Goal: Task Accomplishment & Management: Manage account settings

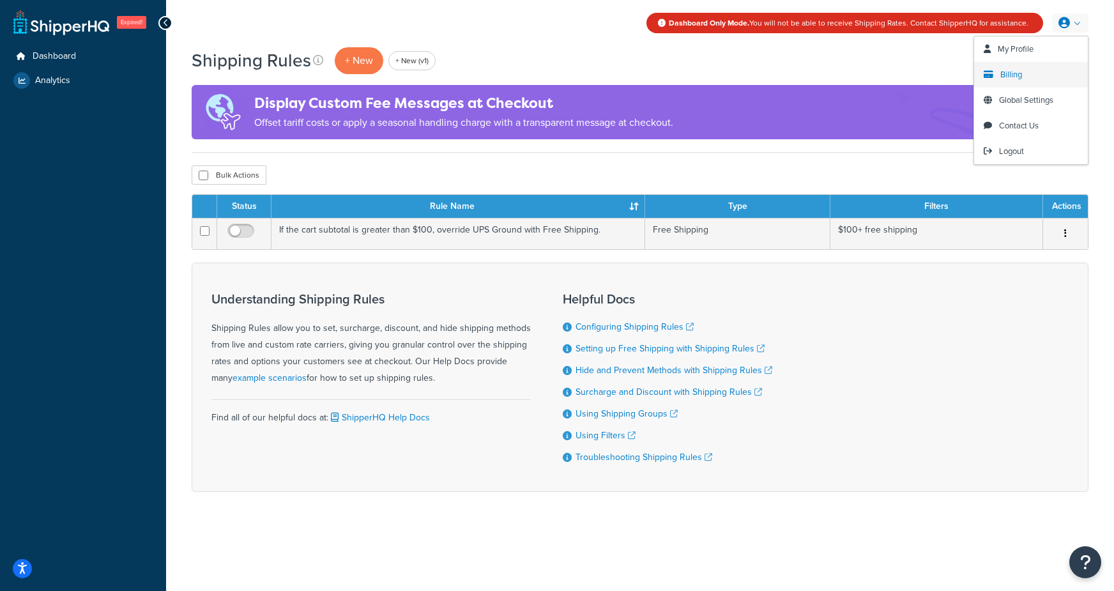
click at [1017, 77] on span "Billing" at bounding box center [1011, 74] width 22 height 12
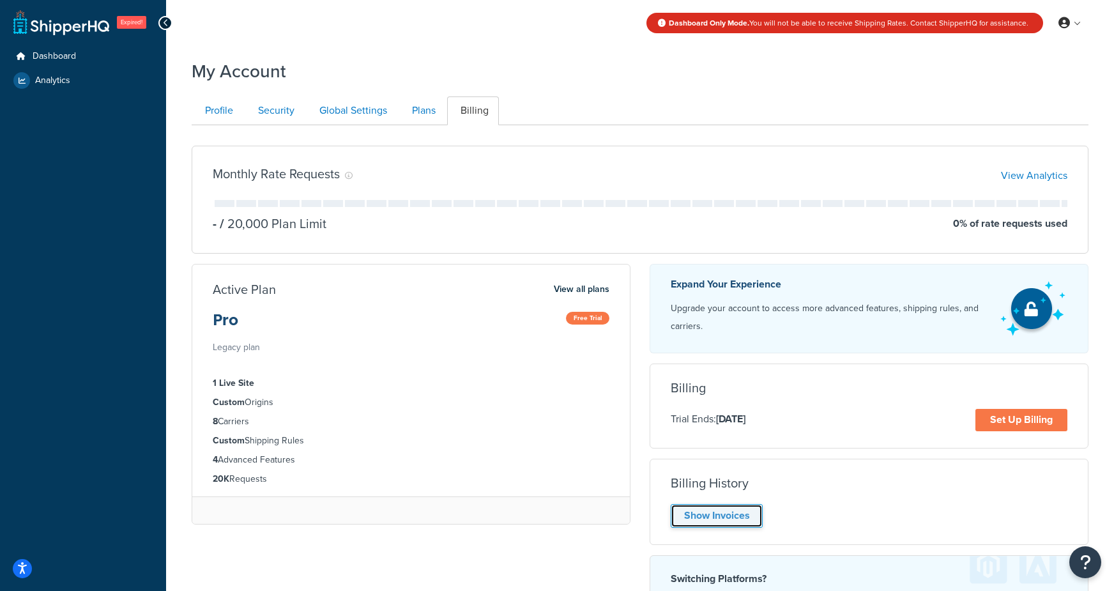
click at [730, 521] on link "Show Invoices" at bounding box center [716, 516] width 92 height 24
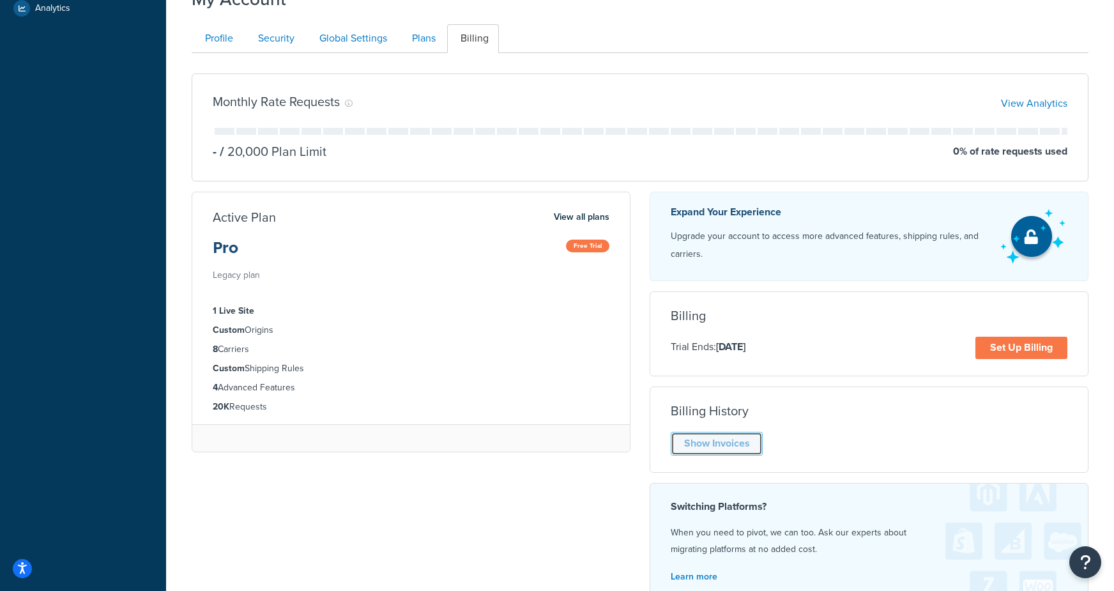
scroll to position [74, 0]
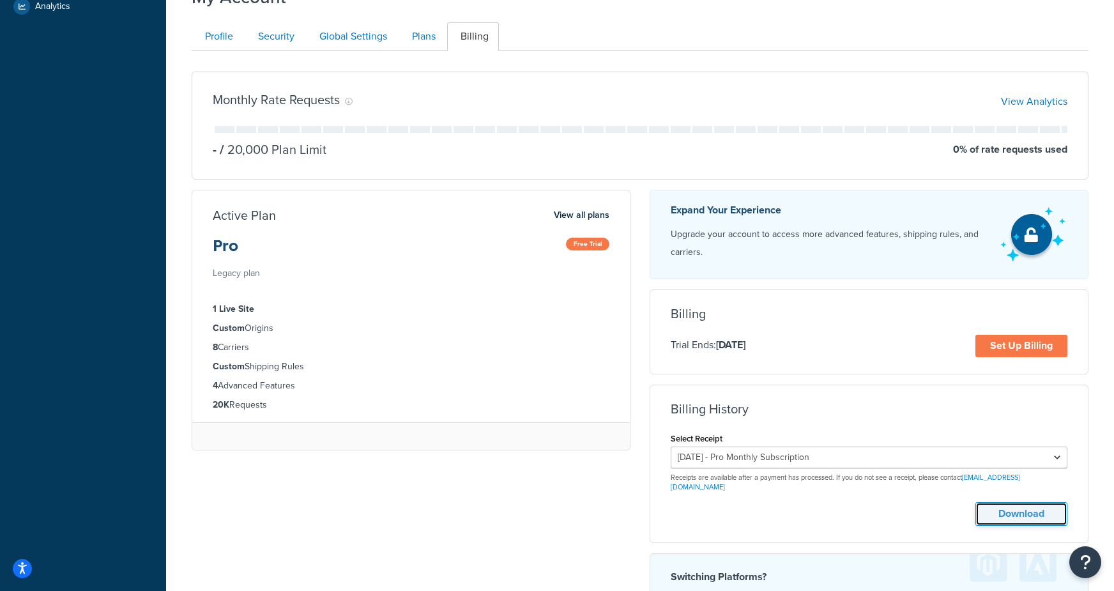
click at [1011, 509] on button "Download" at bounding box center [1021, 514] width 92 height 24
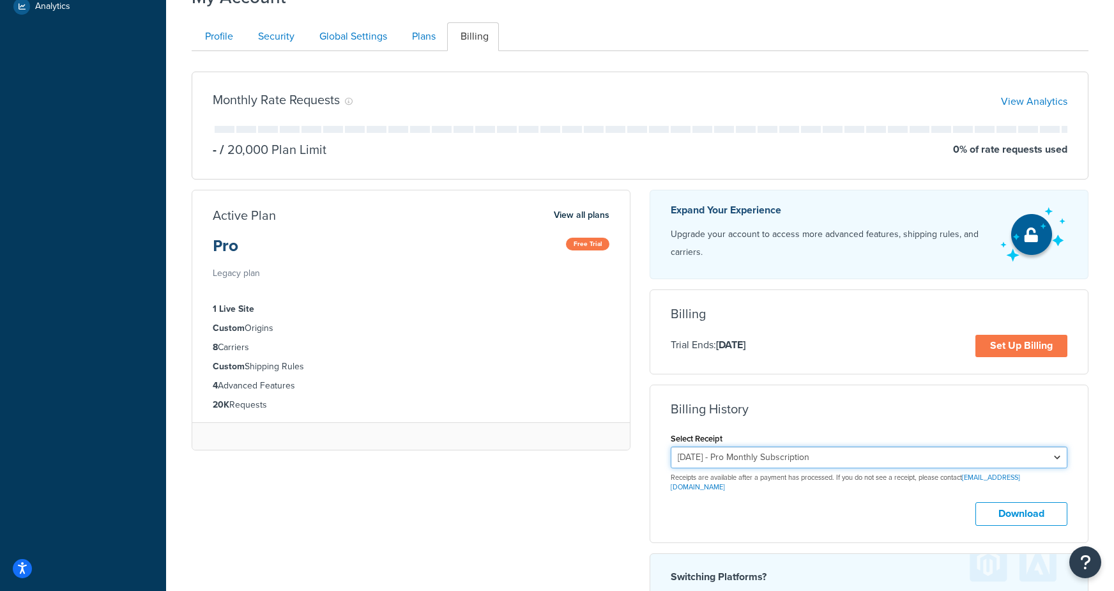
click at [995, 465] on select "September 21, 2025 - Pro Monthly Subscription August 21, 2025 - Pro Monthly Sub…" at bounding box center [868, 457] width 397 height 22
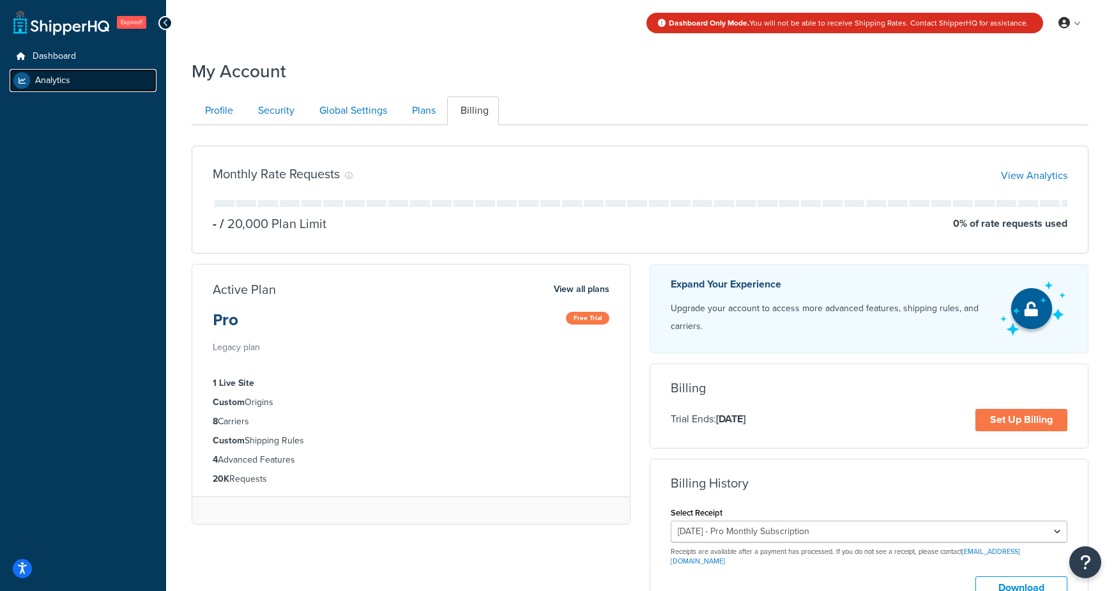
click at [96, 88] on link "Analytics" at bounding box center [83, 80] width 147 height 23
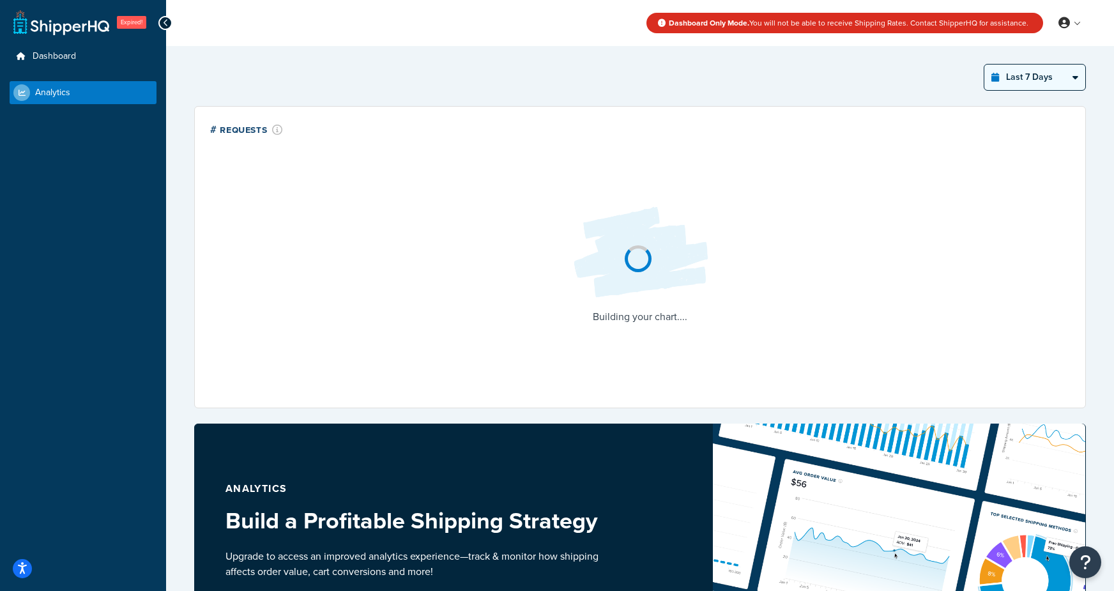
click at [1002, 75] on select "Last 24 Hours Last 7 Days Last 30 Days Last 3 Months Last 6 Months Last 12 Mont…" at bounding box center [1034, 77] width 101 height 26
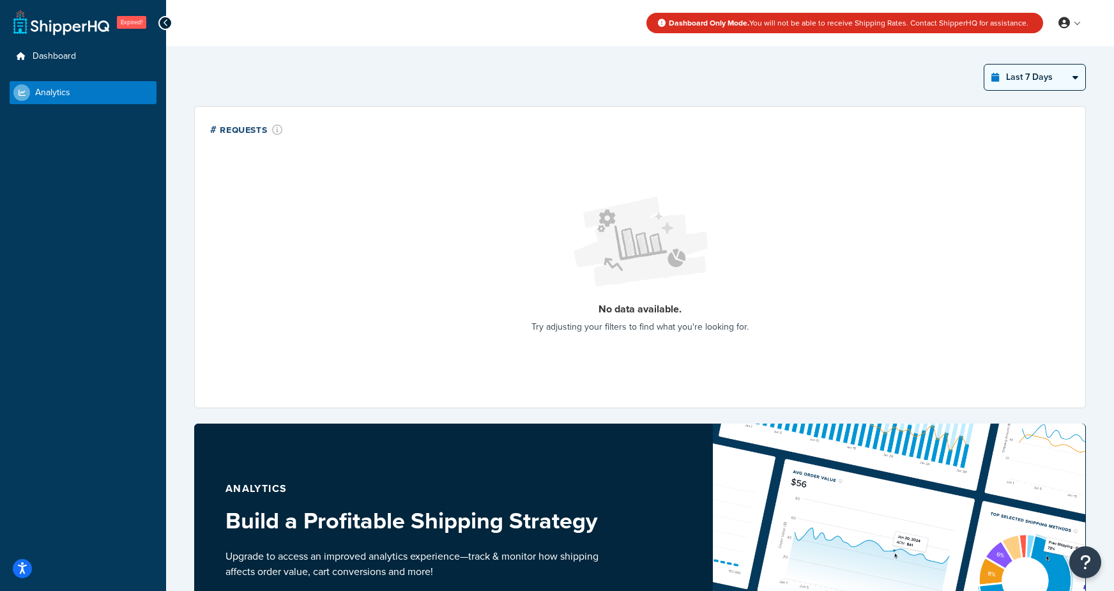
select select "last_year"
click at [984, 64] on select "Last 24 Hours Last 7 Days Last 30 Days Last 3 Months Last 6 Months Last 12 Mont…" at bounding box center [1034, 77] width 101 height 26
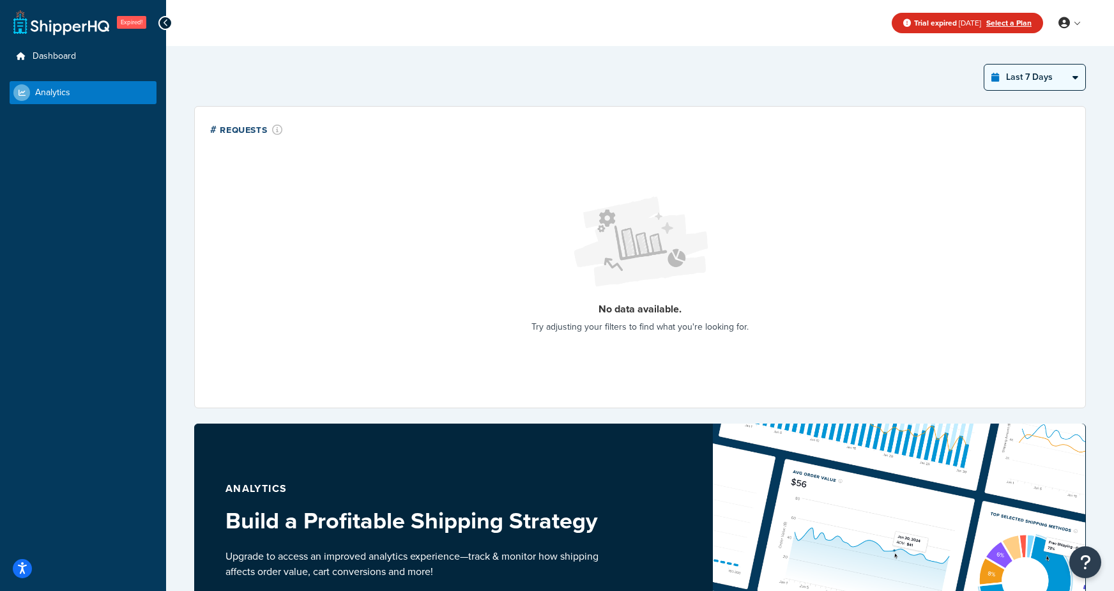
click at [1042, 82] on select "Last 24 Hours Last 7 Days Last 30 Days Last 3 Months Last 6 Months Last 12 Mont…" at bounding box center [1034, 77] width 101 height 26
select select "last_year"
click at [984, 64] on select "Last 24 Hours Last 7 Days Last 30 Days Last 3 Months Last 6 Months Last 12 Mont…" at bounding box center [1034, 77] width 101 height 26
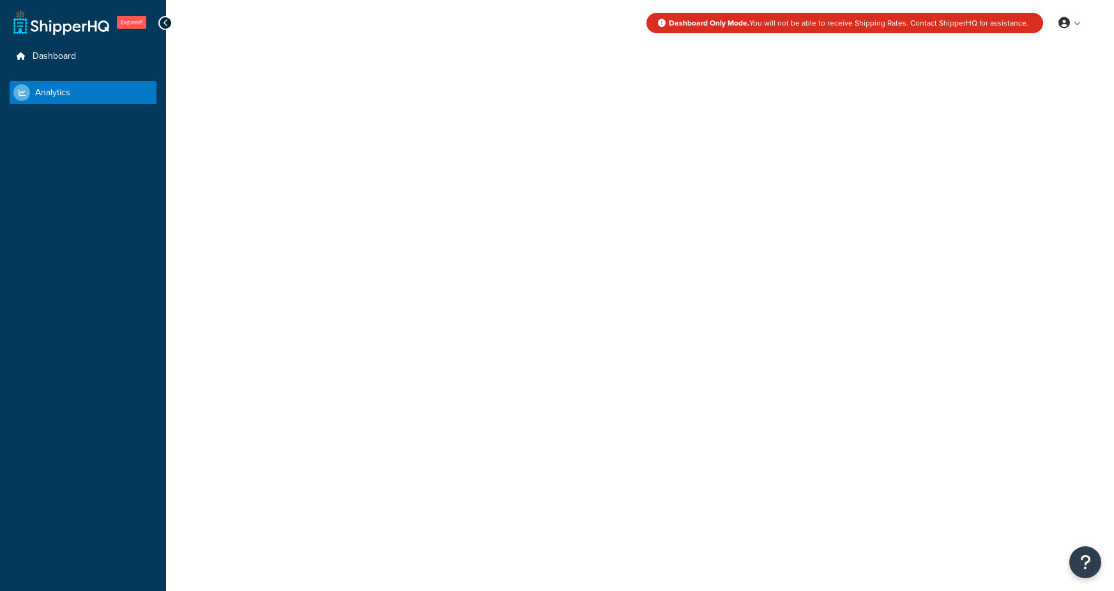
select select "last_7_days"
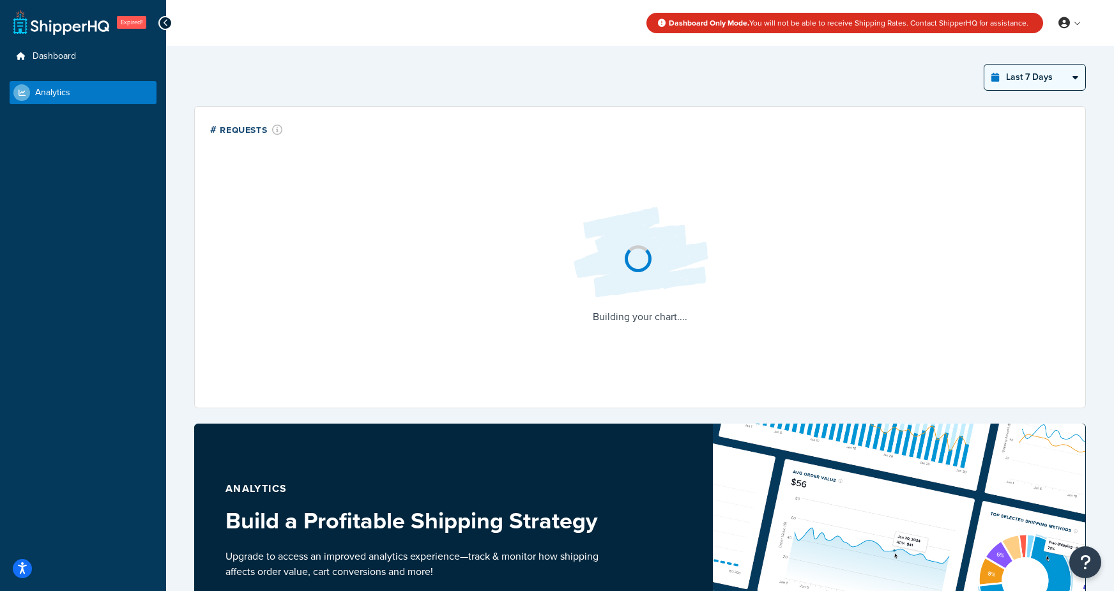
click at [1029, 79] on select "Last 24 Hours Last 7 Days Last 30 Days Last 3 Months Last 6 Months Last 12 Mont…" at bounding box center [1034, 77] width 101 height 26
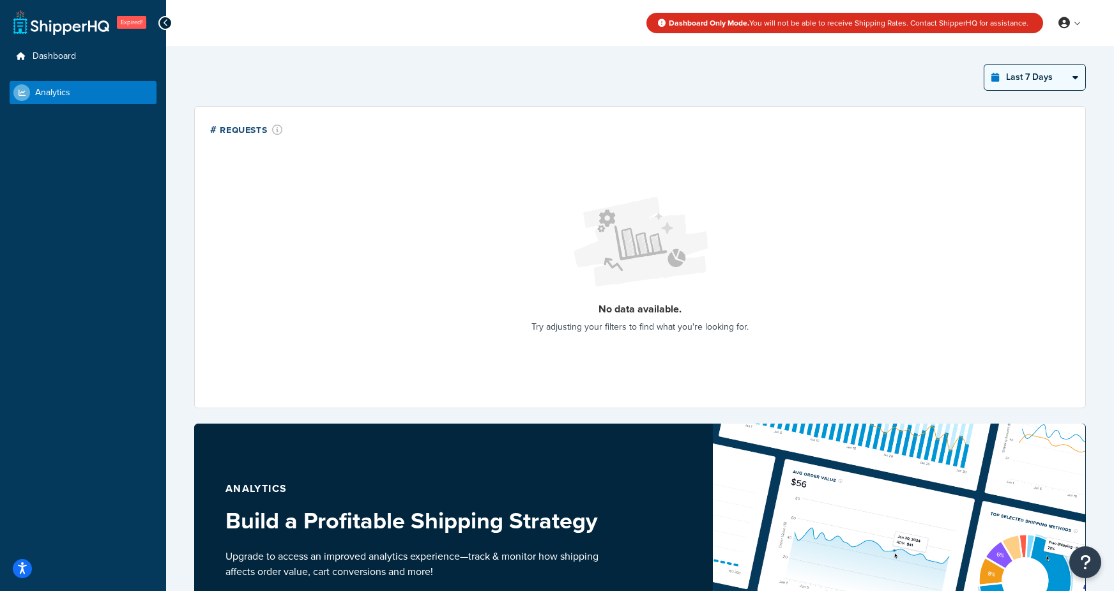
select select "last_year"
click at [984, 64] on select "Last 24 Hours Last 7 Days Last 30 Days Last 3 Months Last 6 Months Last 12 Mont…" at bounding box center [1034, 77] width 101 height 26
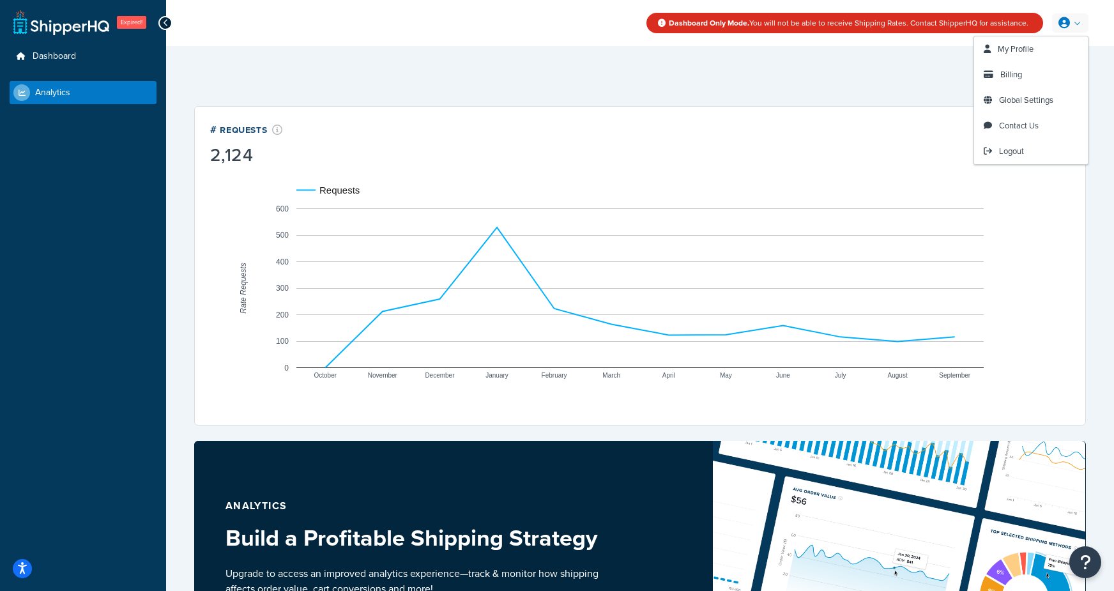
click at [1078, 24] on link at bounding box center [1070, 22] width 36 height 19
click at [1024, 70] on link "Billing" at bounding box center [1031, 75] width 114 height 26
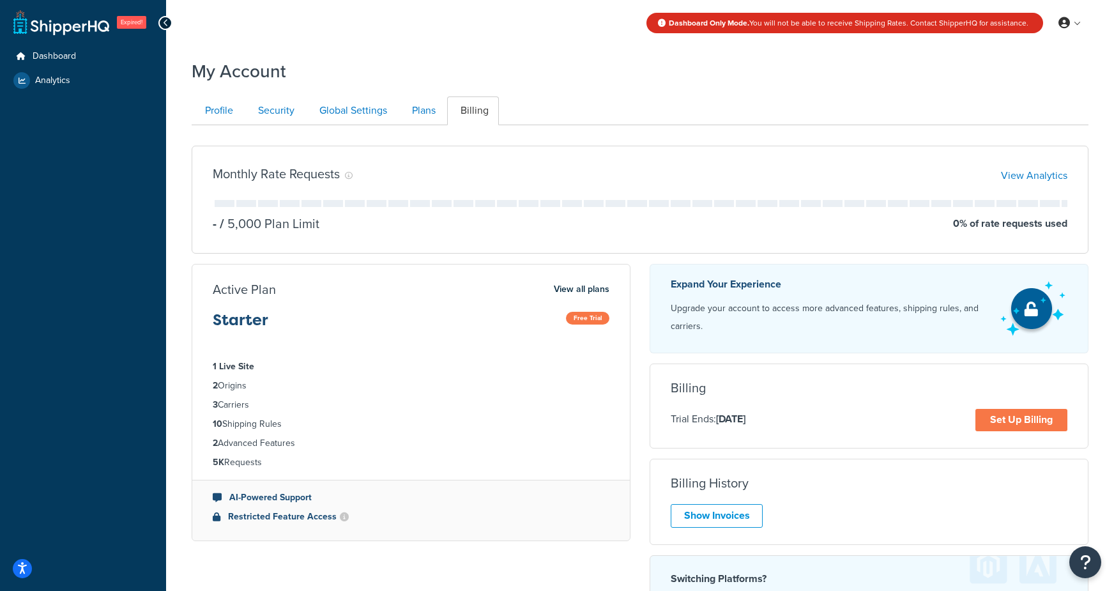
scroll to position [82, 0]
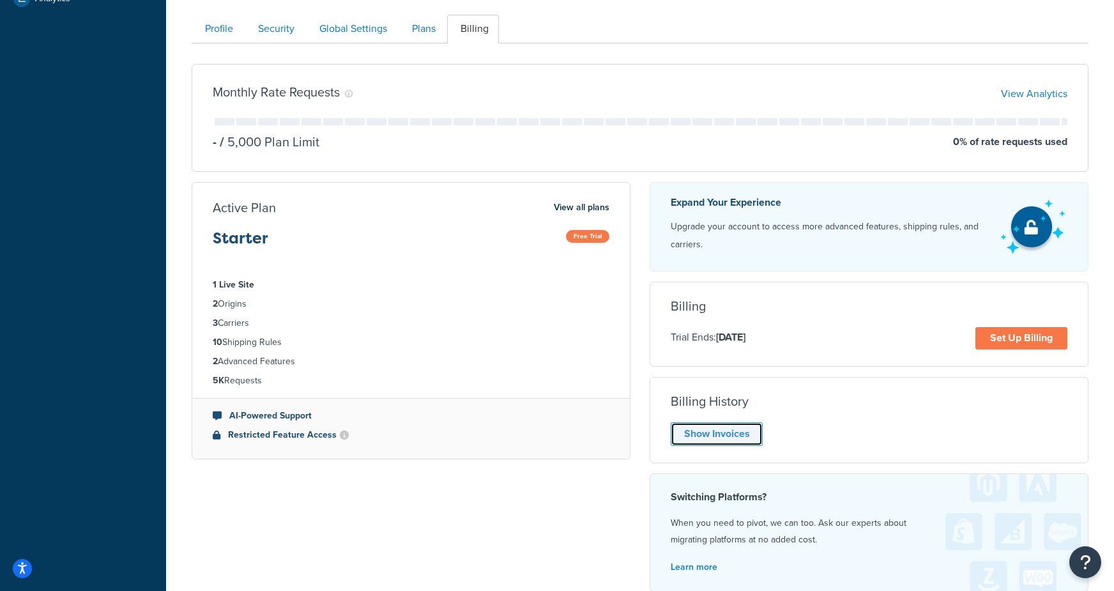
click at [722, 439] on link "Show Invoices" at bounding box center [716, 434] width 92 height 24
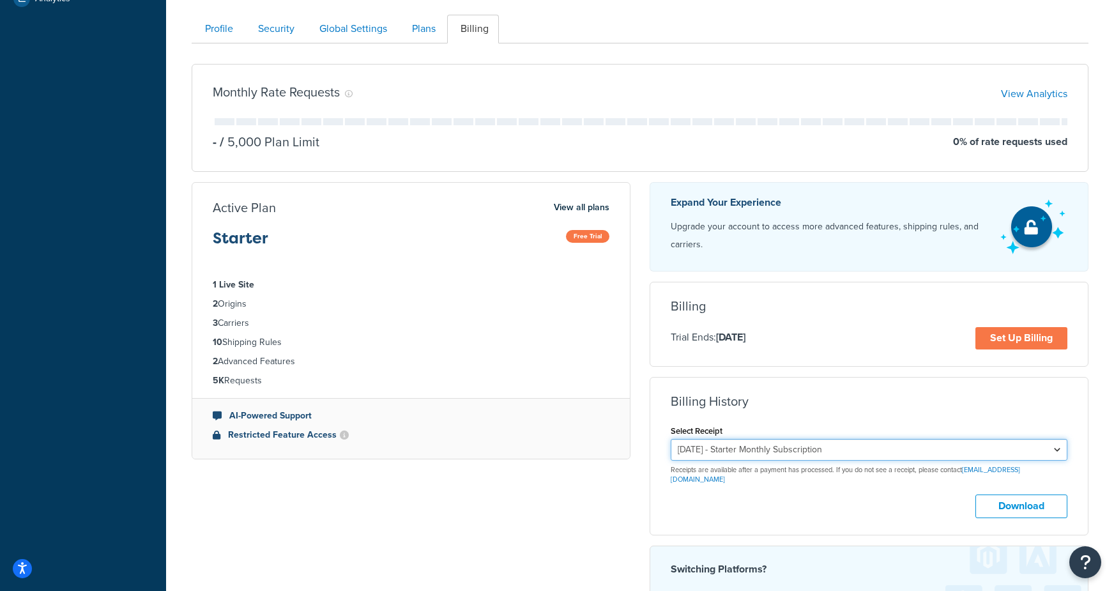
click at [886, 450] on select "[DATE] - Starter Monthly Subscription [DATE] - Starter Monthly Subscription [DA…" at bounding box center [868, 450] width 397 height 22
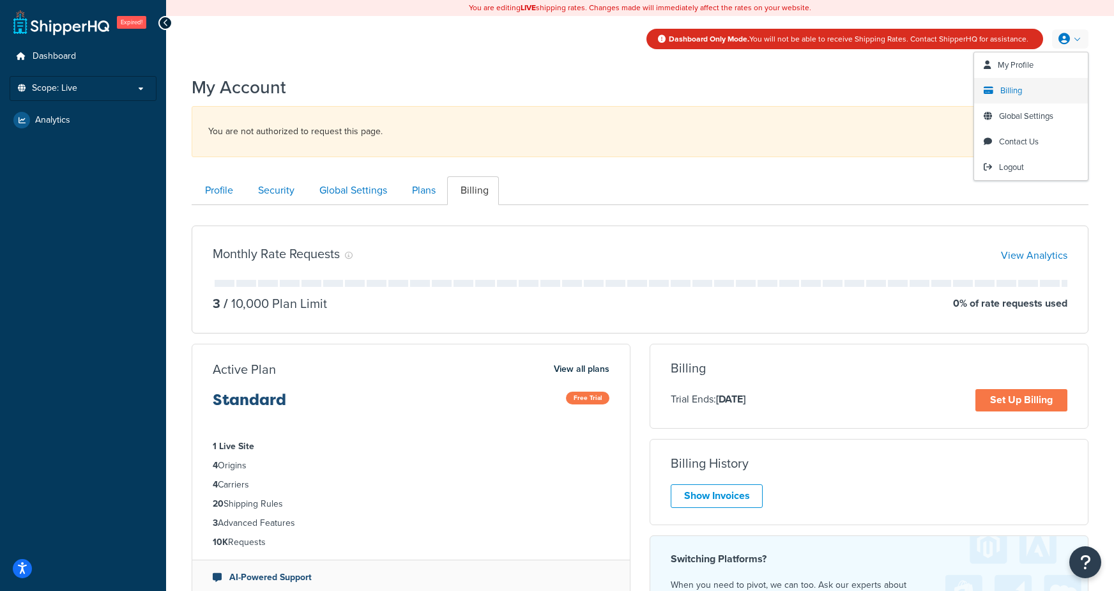
click at [1013, 90] on span "Billing" at bounding box center [1011, 90] width 22 height 12
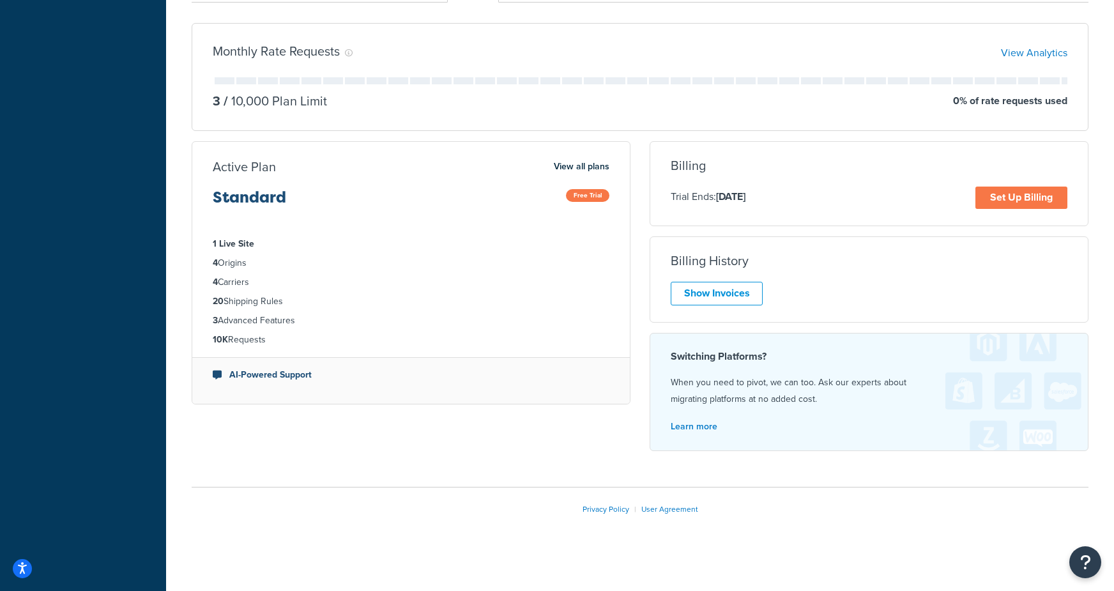
scroll to position [140, 0]
click at [730, 308] on div "Billing History Show Invoices" at bounding box center [868, 277] width 439 height 86
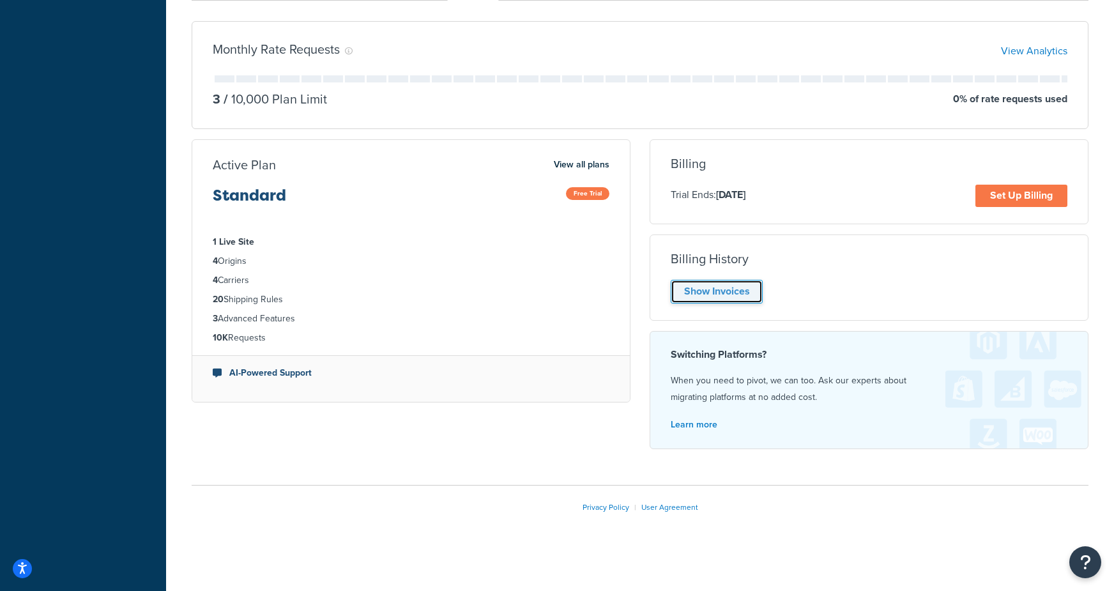
click at [734, 297] on link "Show Invoices" at bounding box center [716, 292] width 92 height 24
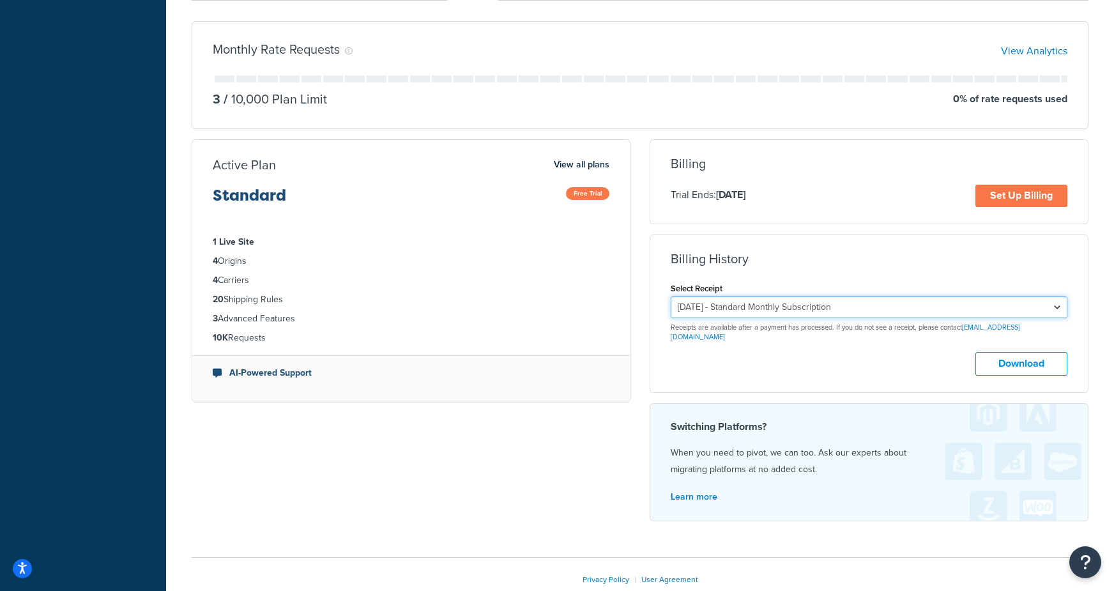
click at [739, 306] on select "September 15, 2025 - Standard Monthly Subscription August 15, 2025 - Standard M…" at bounding box center [868, 307] width 397 height 22
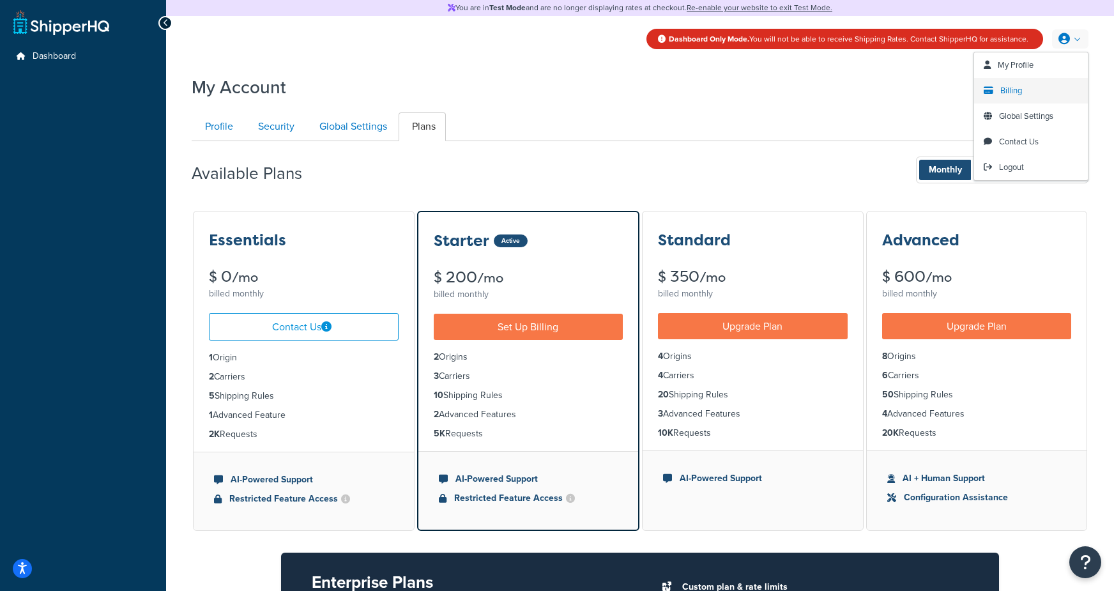
click at [1007, 91] on span "Billing" at bounding box center [1011, 90] width 22 height 12
click at [1015, 93] on span "Billing" at bounding box center [1011, 90] width 22 height 12
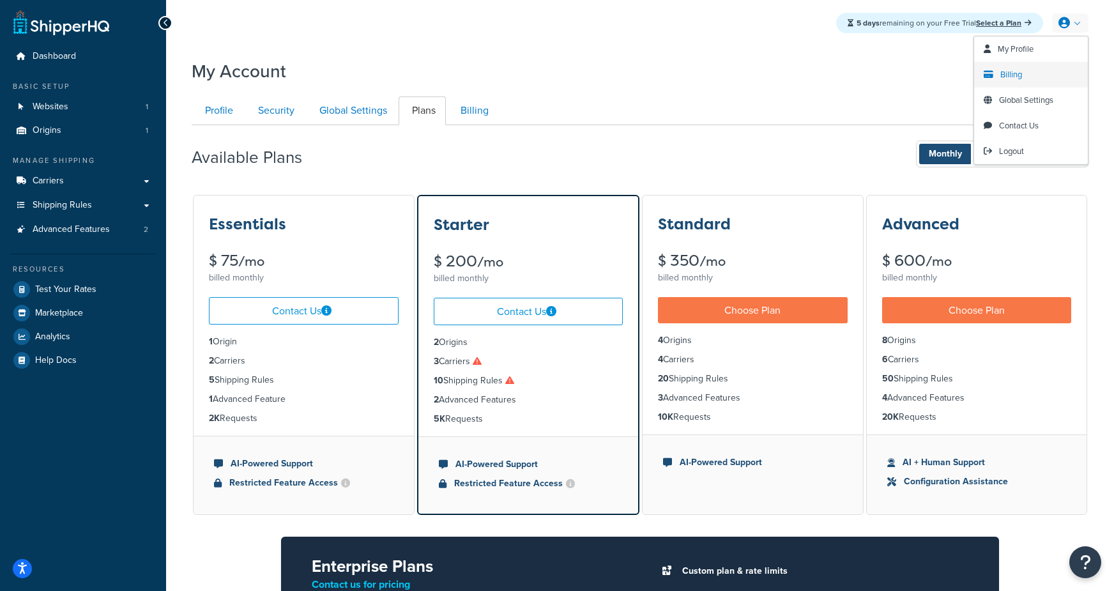
click at [1011, 70] on span "Billing" at bounding box center [1011, 74] width 22 height 12
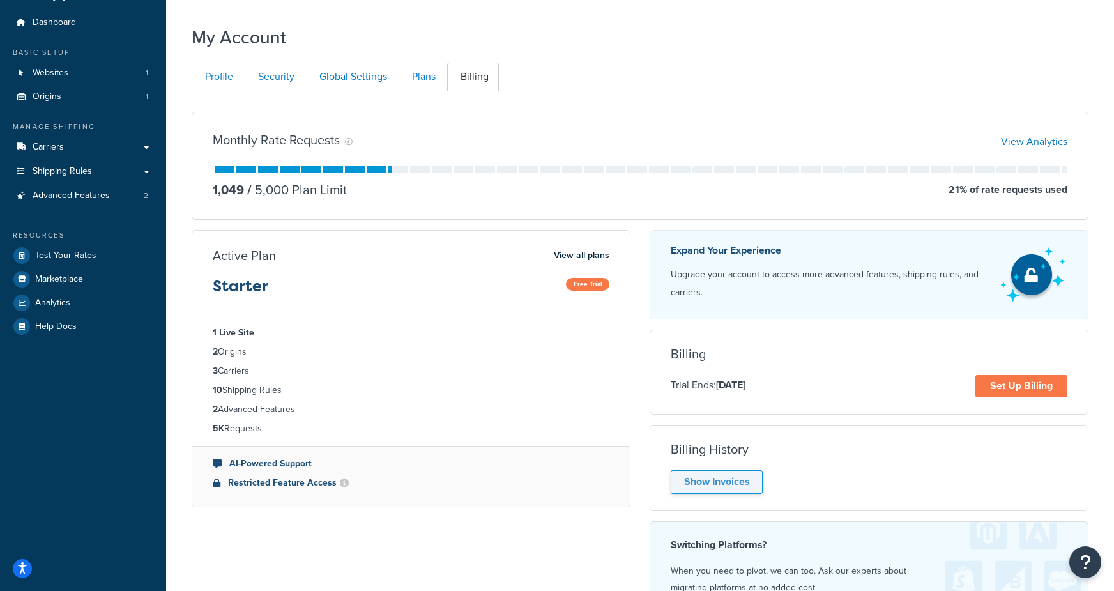
scroll to position [37, 0]
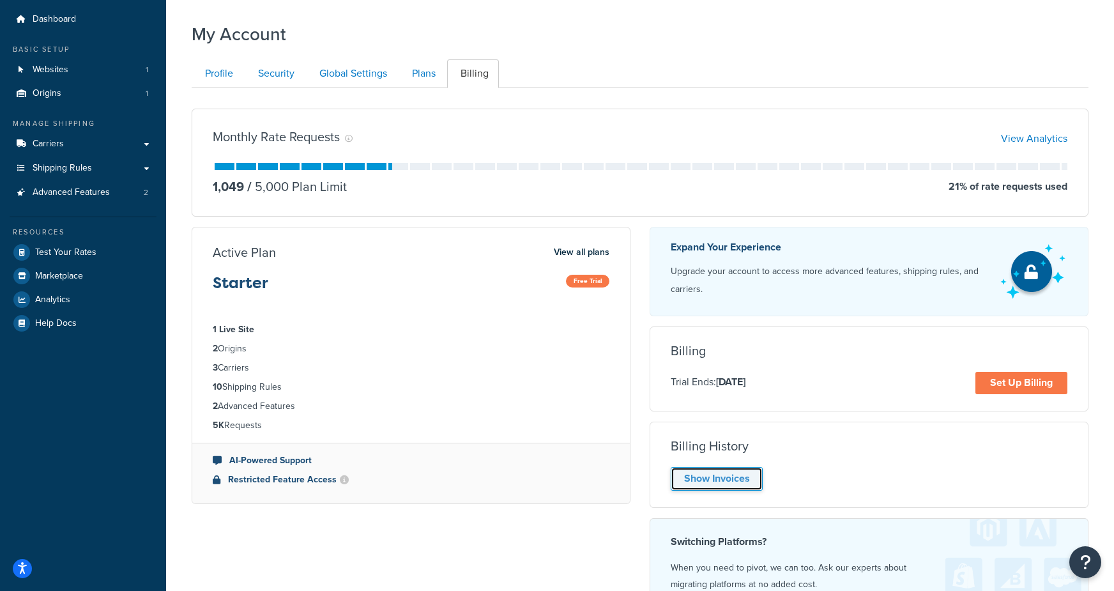
click at [736, 483] on link "Show Invoices" at bounding box center [716, 479] width 92 height 24
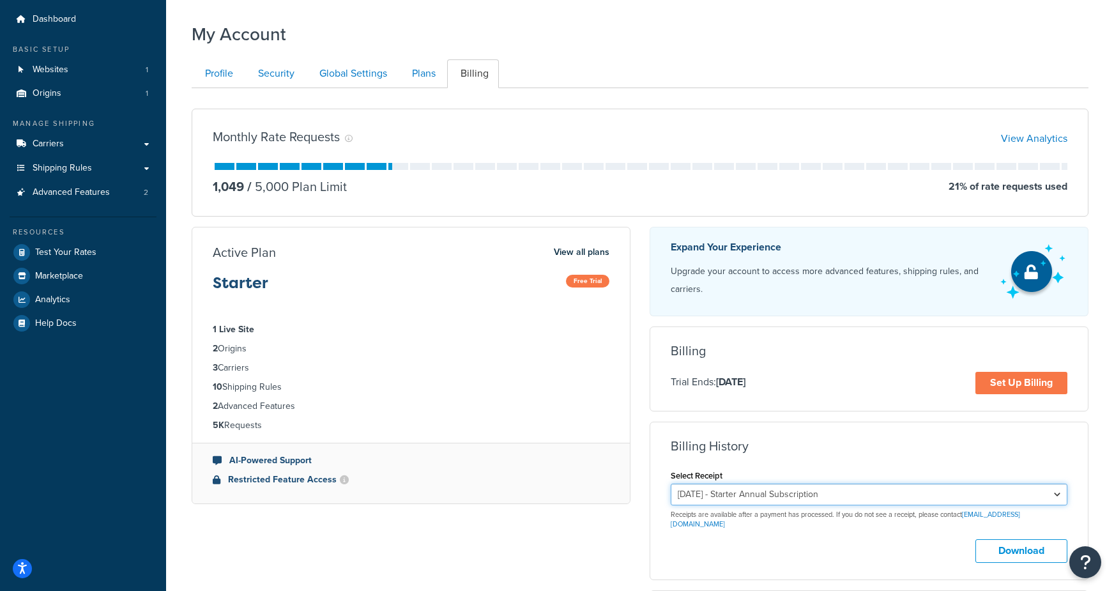
click at [751, 502] on select "September 18, 2025 - Starter Annual Subscription September 18, 2024 - Starter A…" at bounding box center [868, 494] width 397 height 22
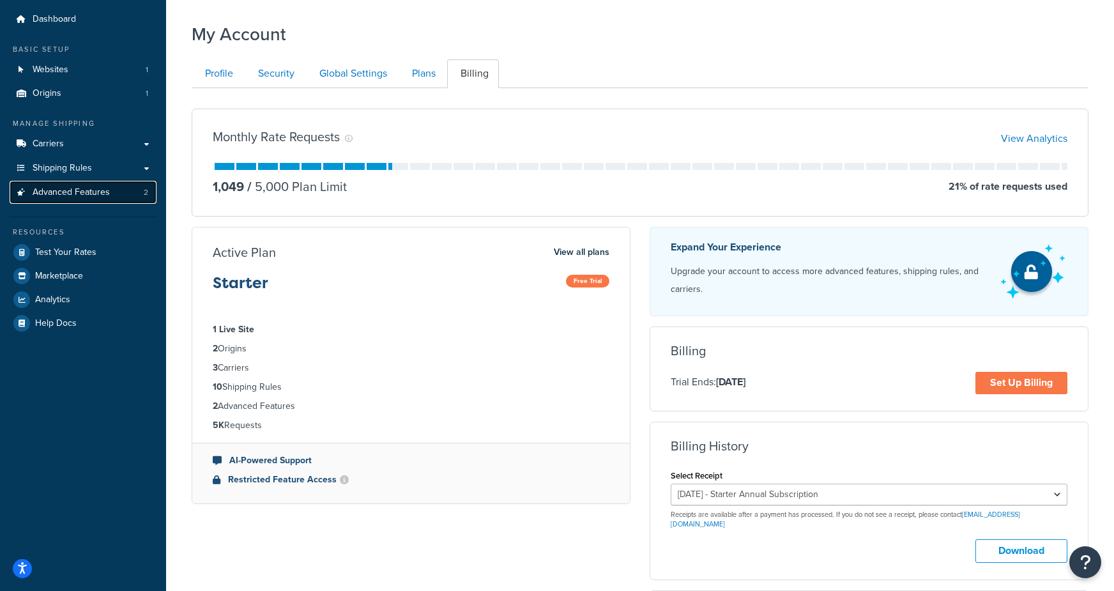
click at [123, 185] on link "Advanced Features 2" at bounding box center [83, 193] width 147 height 24
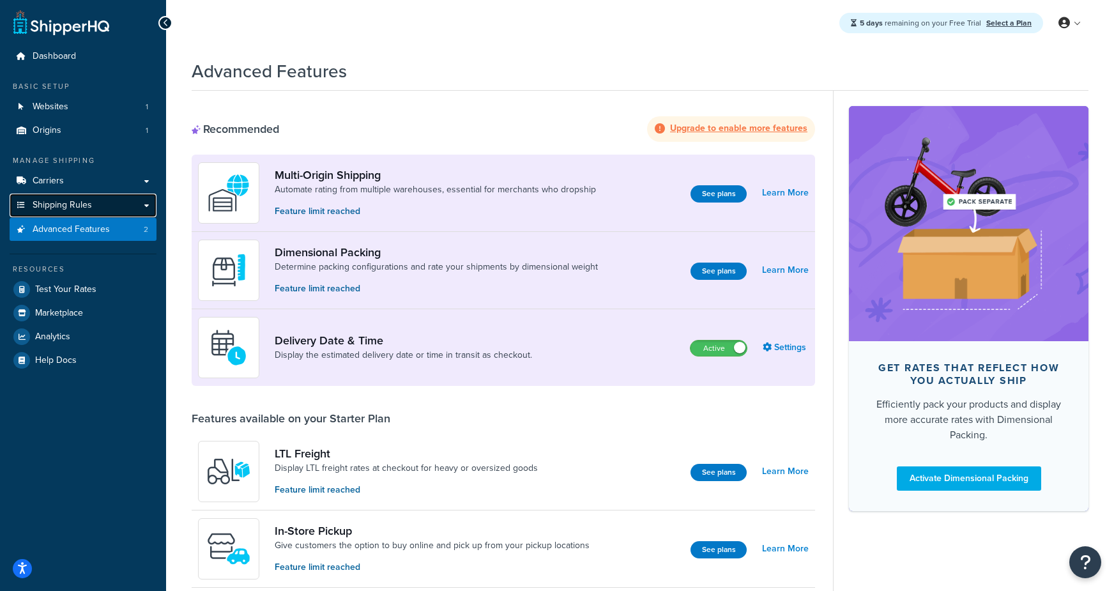
click at [93, 208] on link "Shipping Rules" at bounding box center [83, 205] width 147 height 24
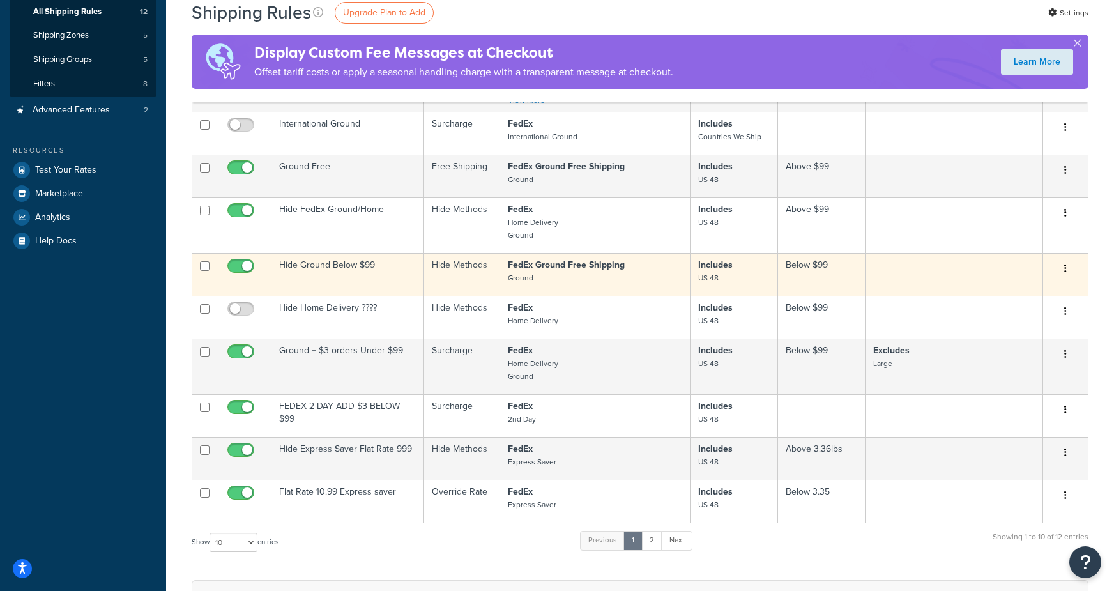
scroll to position [215, 0]
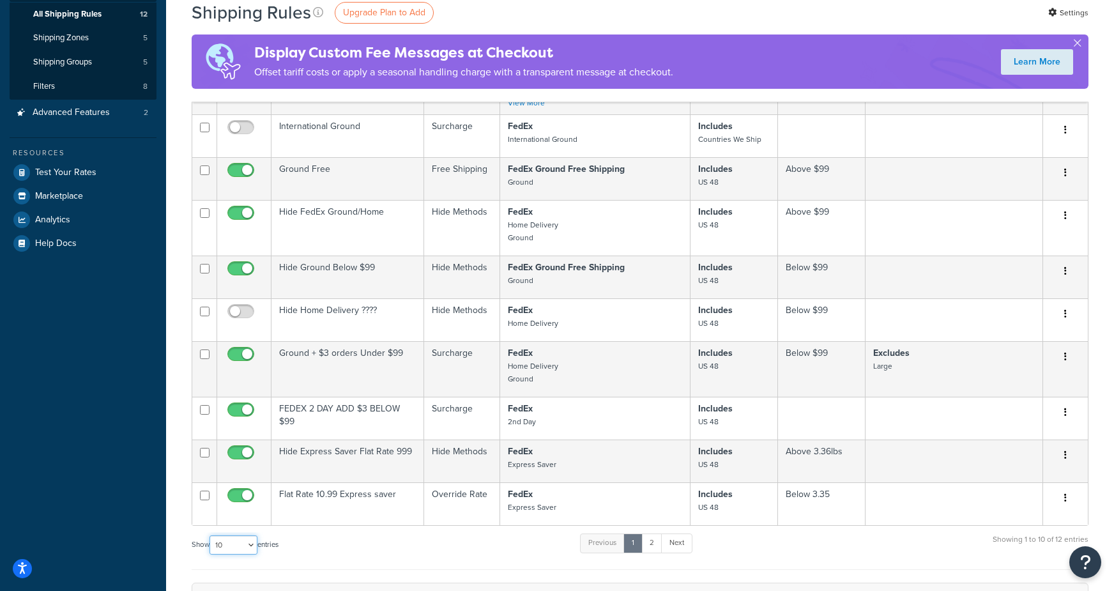
click at [236, 554] on select "10 15 25 50 100 1000" at bounding box center [233, 544] width 48 height 19
select select "50"
click at [211, 539] on select "10 15 25 50 100 1000" at bounding box center [233, 544] width 48 height 19
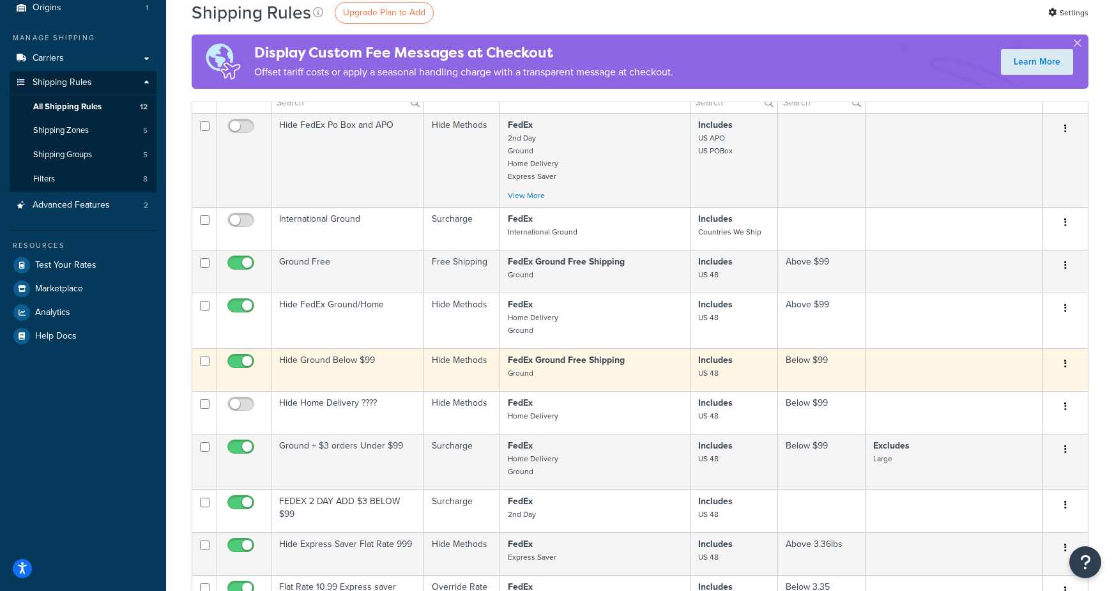
scroll to position [0, 0]
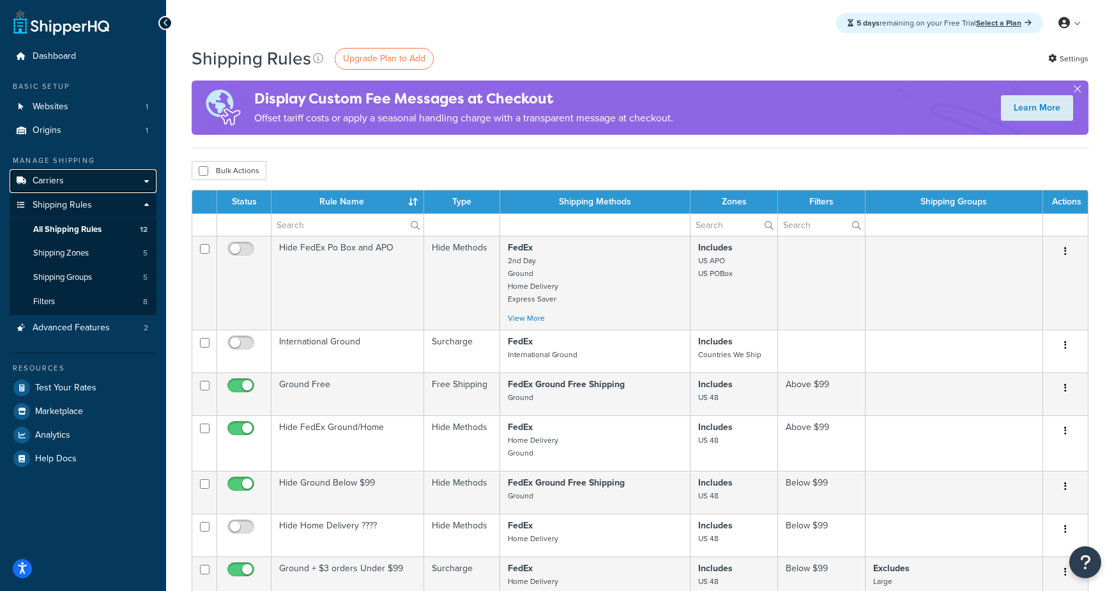
click at [74, 174] on link "Carriers" at bounding box center [83, 181] width 147 height 24
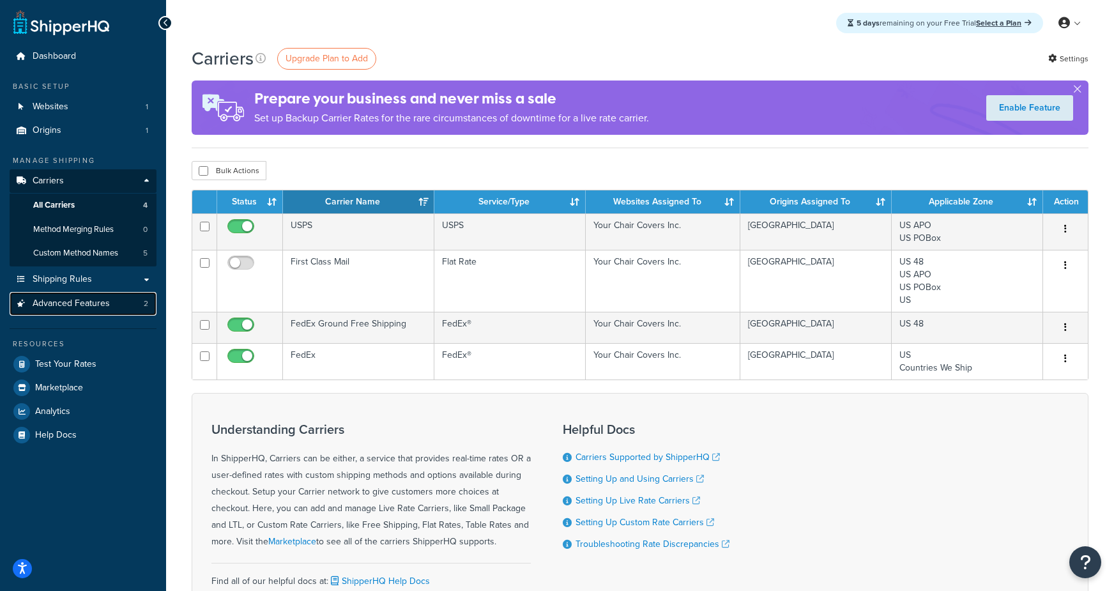
click at [72, 309] on link "Advanced Features 2" at bounding box center [83, 304] width 147 height 24
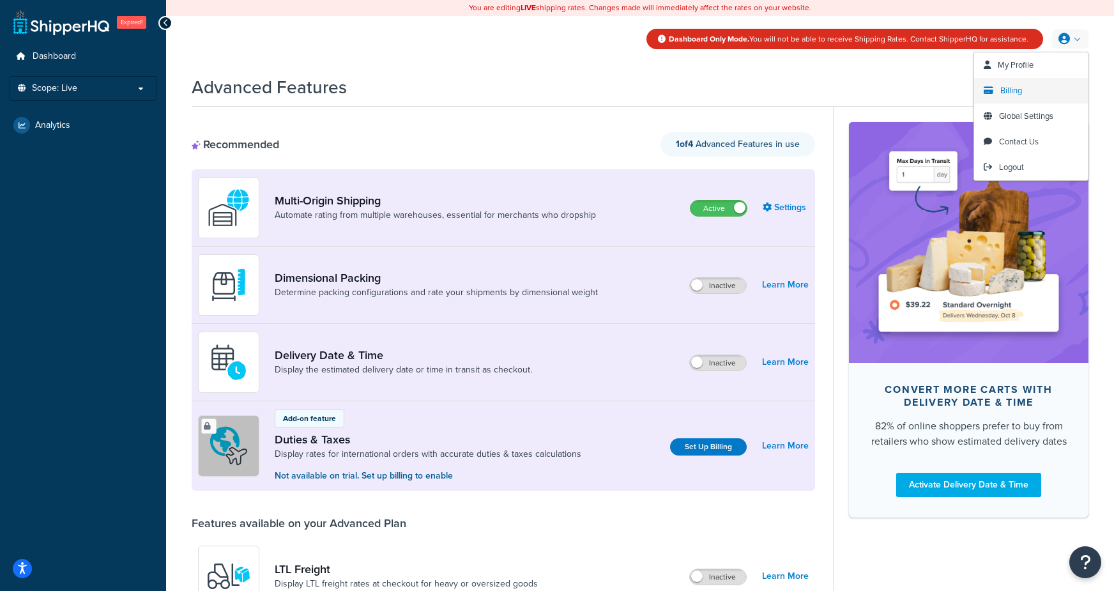
click at [1014, 87] on span "Billing" at bounding box center [1011, 90] width 22 height 12
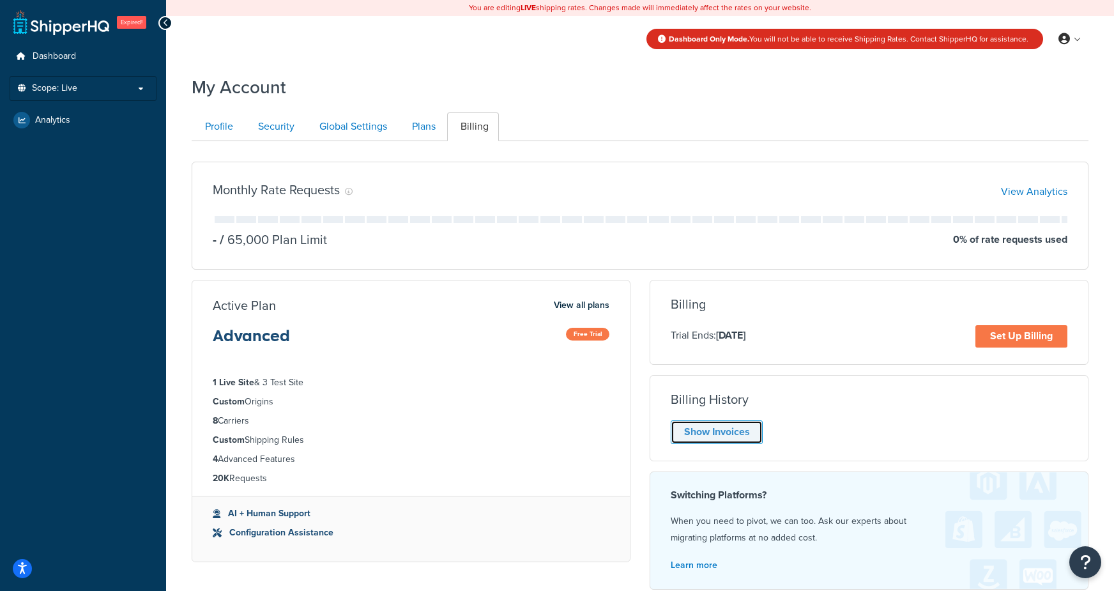
click at [740, 427] on link "Show Invoices" at bounding box center [716, 432] width 92 height 24
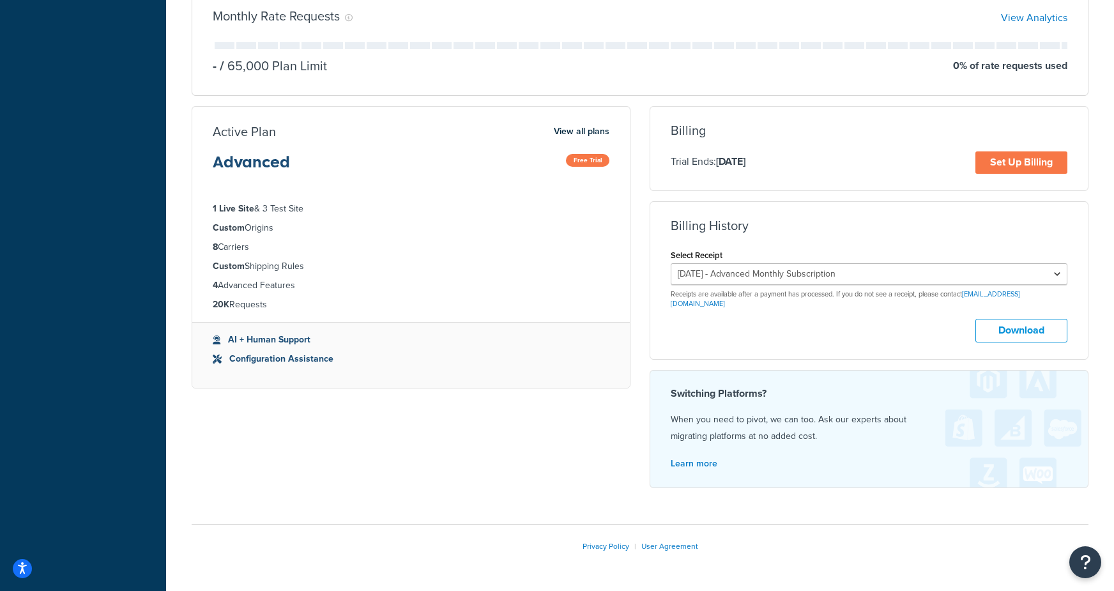
scroll to position [185, 0]
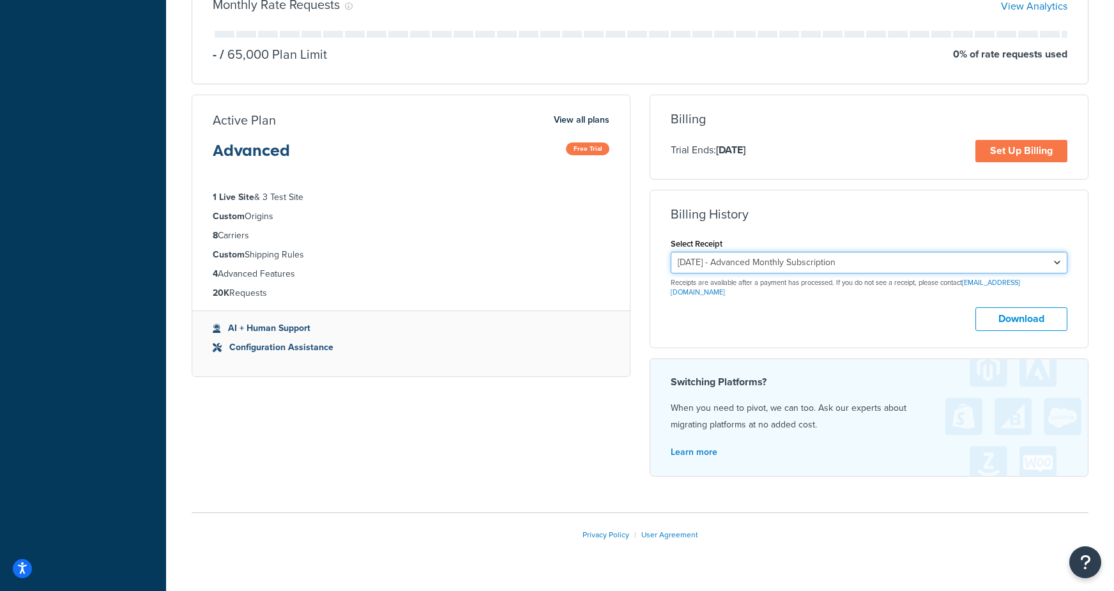
click at [790, 258] on select "September 28, 2025 - Advanced Monthly Subscription August 28, 2025 - Advanced M…" at bounding box center [868, 263] width 397 height 22
